Goal: Transaction & Acquisition: Purchase product/service

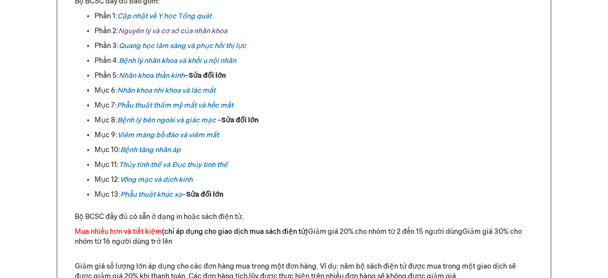
scroll to position [595, 0]
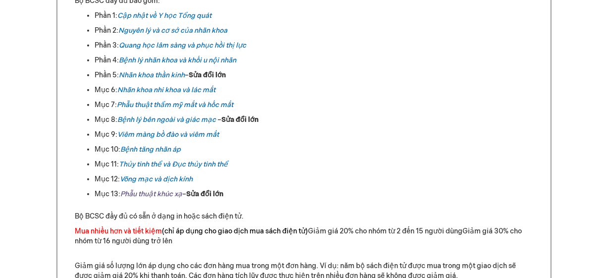
click at [143, 192] on font "Phẫu thuật khúc xạ" at bounding box center [151, 194] width 62 height 8
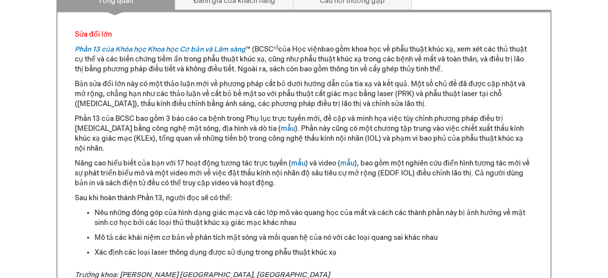
scroll to position [494, 0]
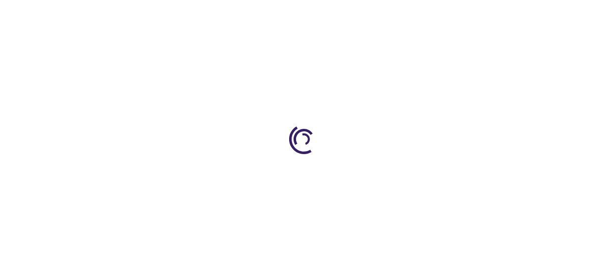
scroll to position [595, 0]
